Goal: Task Accomplishment & Management: Use online tool/utility

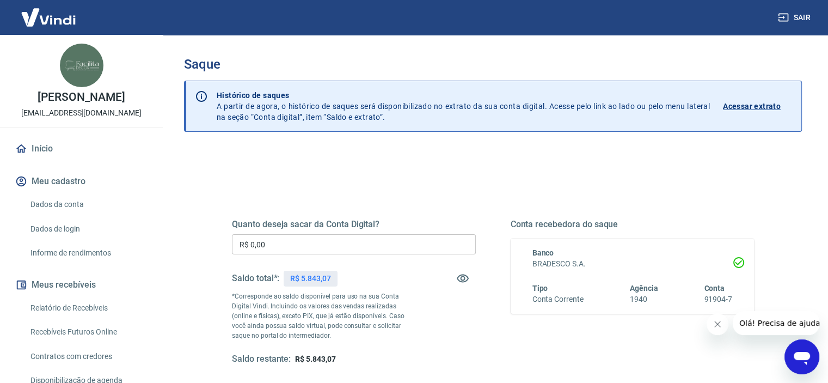
click at [324, 244] on input "R$ 0,00" at bounding box center [354, 244] width 244 height 20
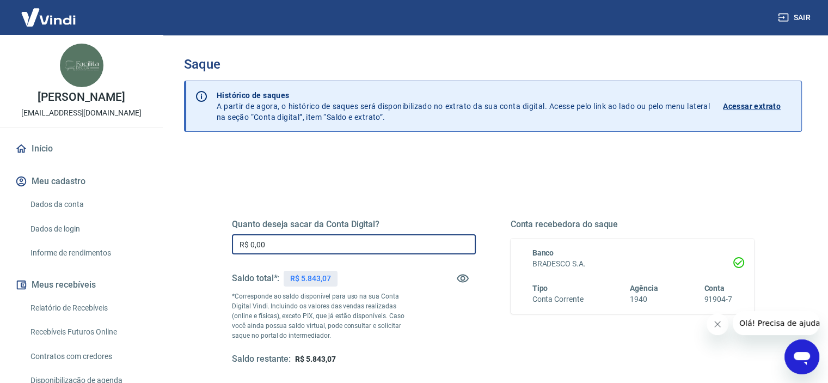
click at [324, 244] on input "R$ 0,00" at bounding box center [354, 244] width 244 height 20
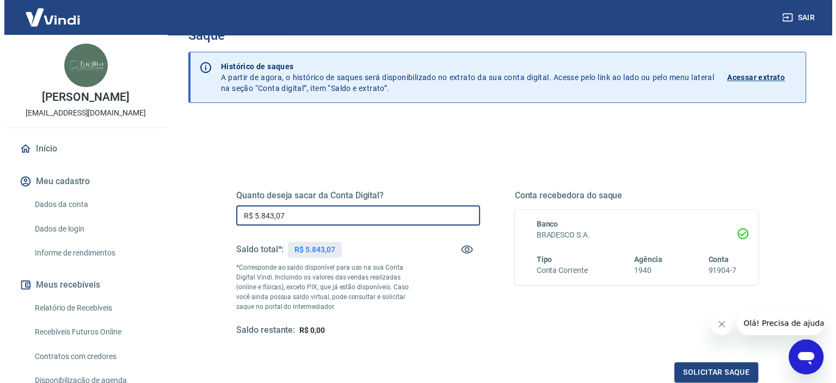
scroll to position [54, 0]
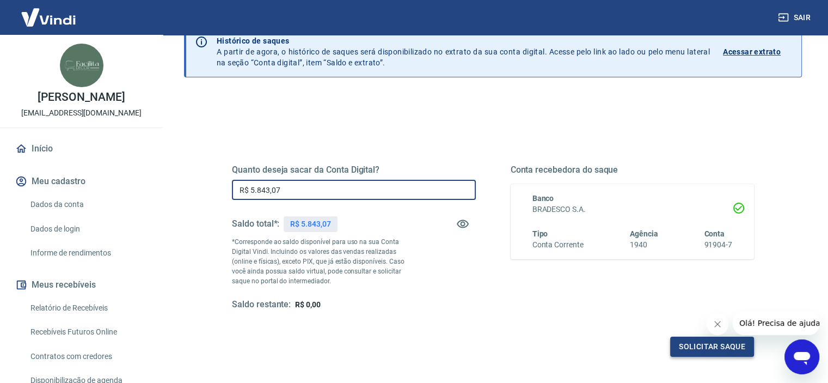
type input "R$ 5.843,07"
click at [712, 347] on button "Solicitar saque" at bounding box center [712, 346] width 84 height 20
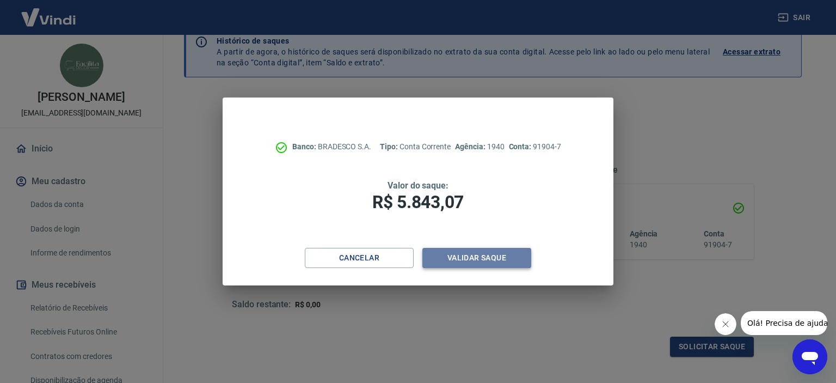
click at [477, 257] on button "Validar saque" at bounding box center [476, 258] width 109 height 20
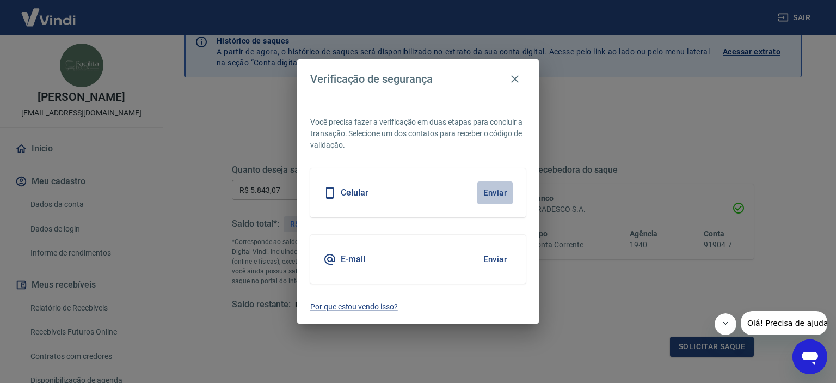
click at [485, 194] on button "Enviar" at bounding box center [494, 192] width 35 height 23
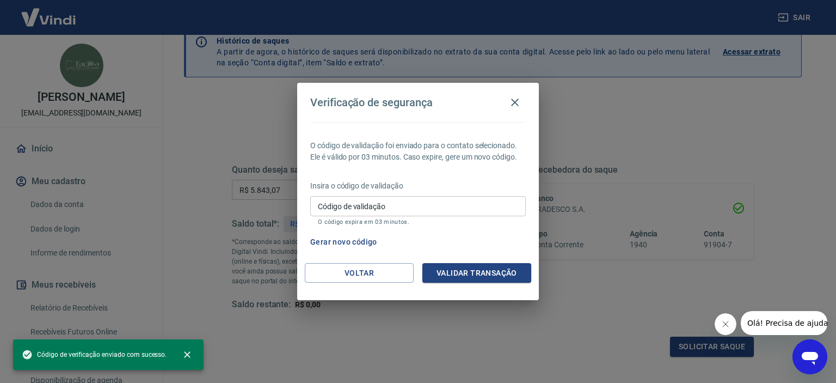
click at [488, 188] on p "Insira o código de validação" at bounding box center [417, 185] width 215 height 11
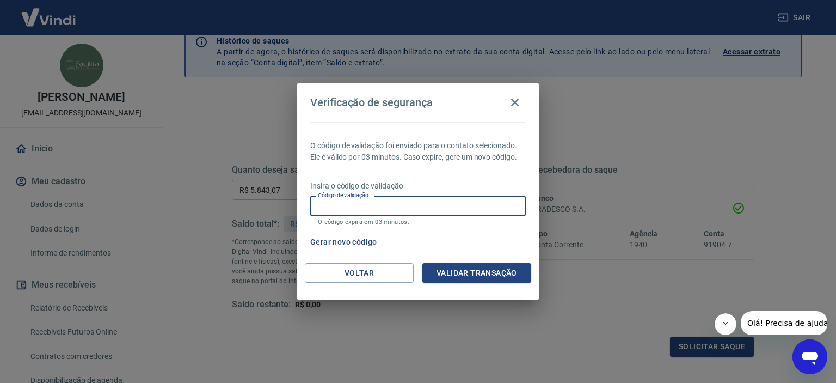
click at [398, 211] on input "Código de validação" at bounding box center [417, 206] width 215 height 20
type input "200303"
click at [469, 268] on button "Validar transação" at bounding box center [476, 273] width 109 height 20
